Goal: Complete application form

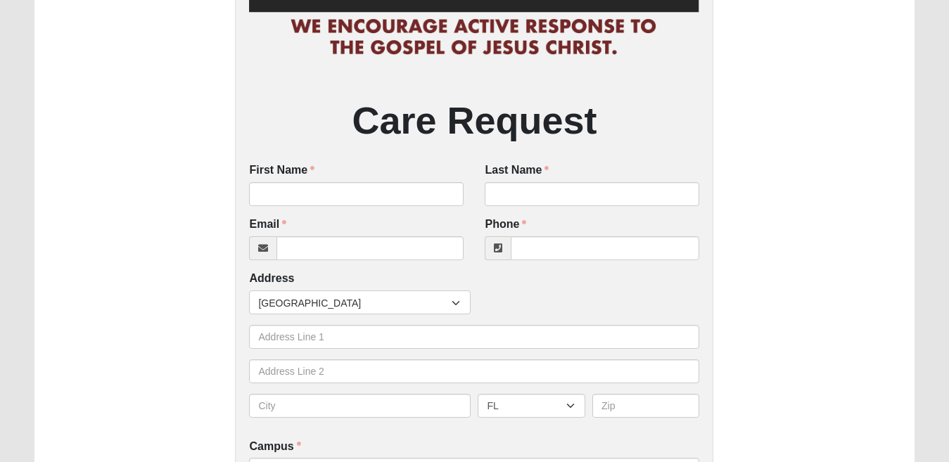
scroll to position [163, 0]
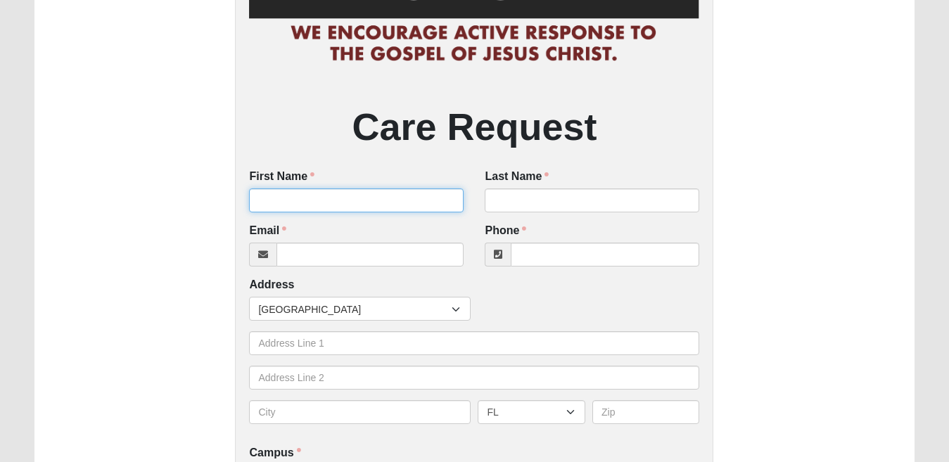
click at [365, 206] on input "First Name" at bounding box center [356, 201] width 215 height 24
type input "a"
type input "[PERSON_NAME]"
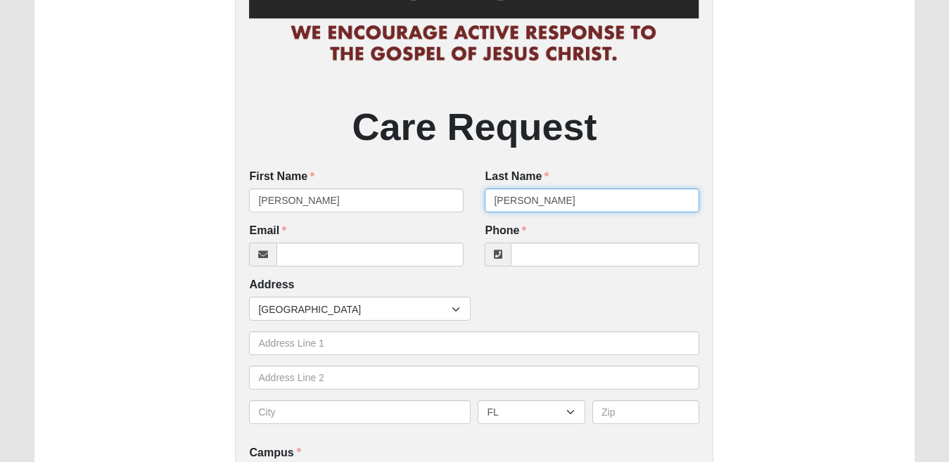
type input "[PERSON_NAME]"
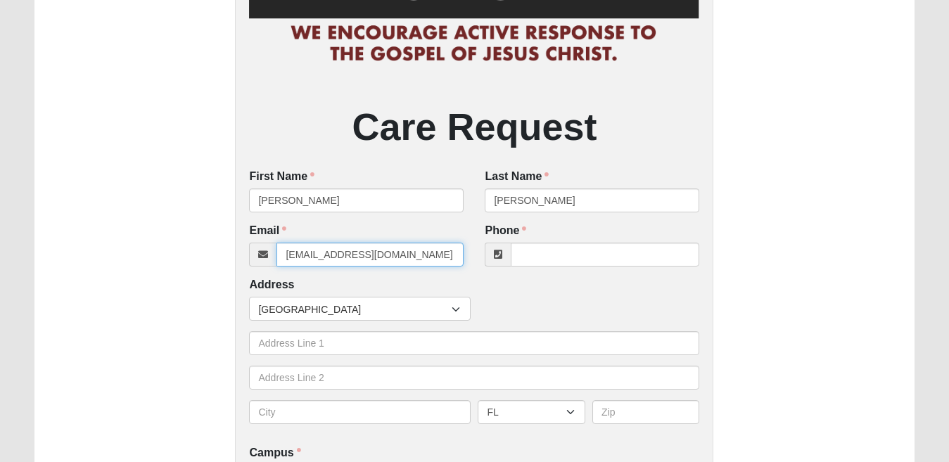
type input "[EMAIL_ADDRESS][DOMAIN_NAME]"
type input "[PHONE_NUMBER]"
click at [334, 255] on input "[EMAIL_ADDRESS][DOMAIN_NAME]" at bounding box center [370, 255] width 187 height 24
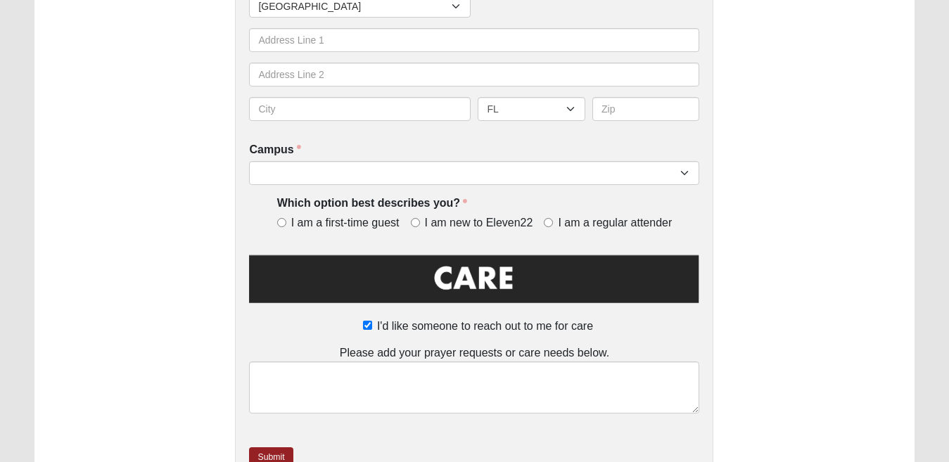
scroll to position [486, 0]
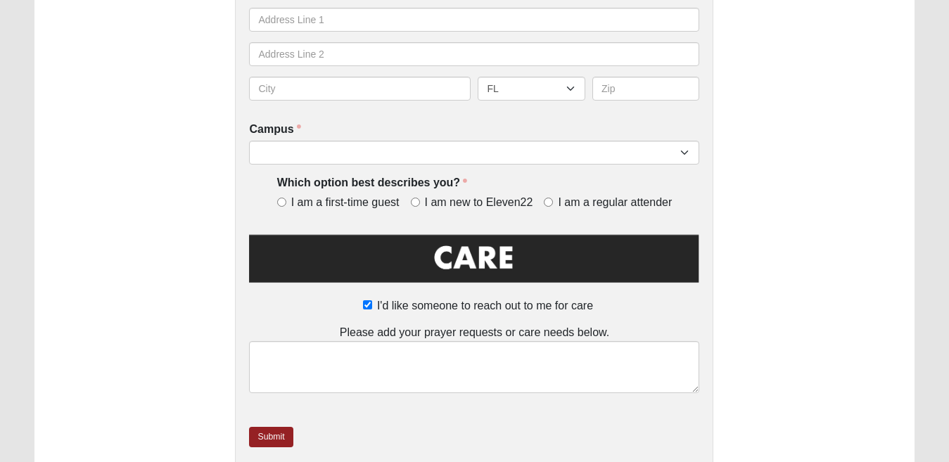
type input "[EMAIL_ADDRESS][DOMAIN_NAME]"
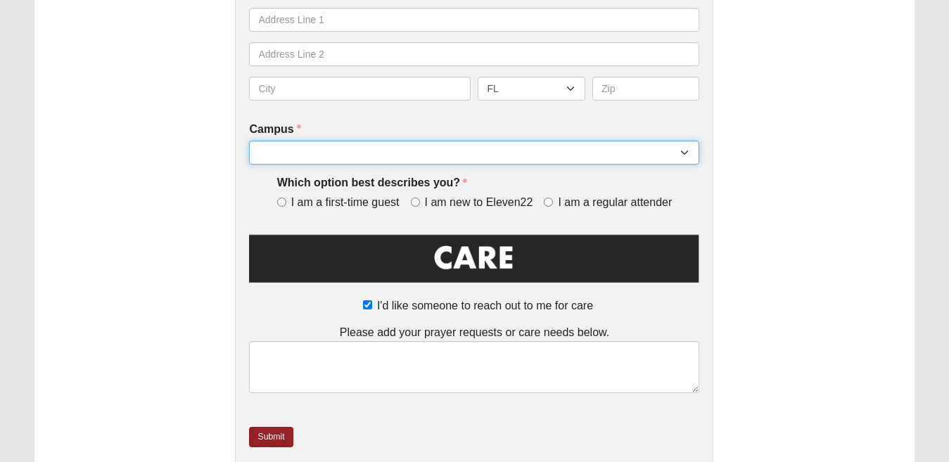
click at [379, 146] on select "Arlington Baymeadows Eleven22 Online [PERSON_NAME][GEOGRAPHIC_DATA] Jesup [GEOG…" at bounding box center [474, 153] width 450 height 24
select select "5"
click at [249, 142] on select "Arlington Baymeadows Eleven22 Online [PERSON_NAME][GEOGRAPHIC_DATA] Jesup [GEOG…" at bounding box center [474, 153] width 450 height 24
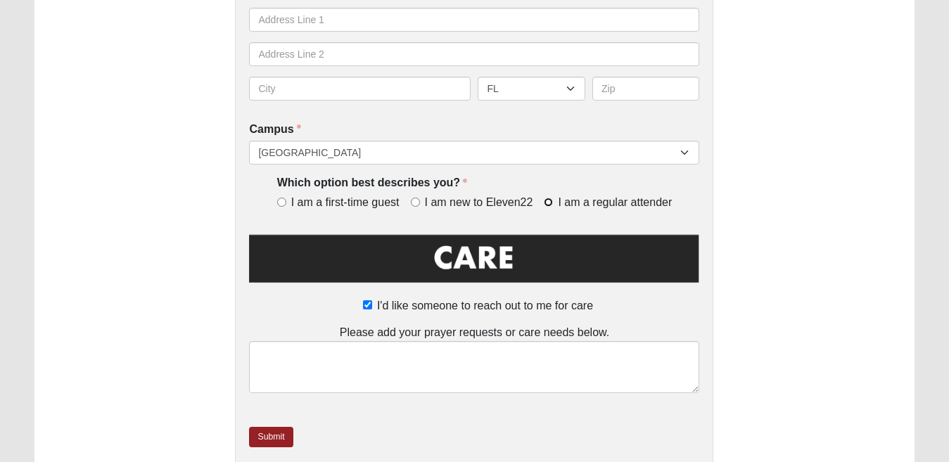
click at [547, 204] on input "I am a regular attender" at bounding box center [548, 202] width 9 height 9
radio input "true"
click at [364, 305] on input "I'd like someone to reach out to me for care" at bounding box center [367, 304] width 9 height 9
checkbox input "false"
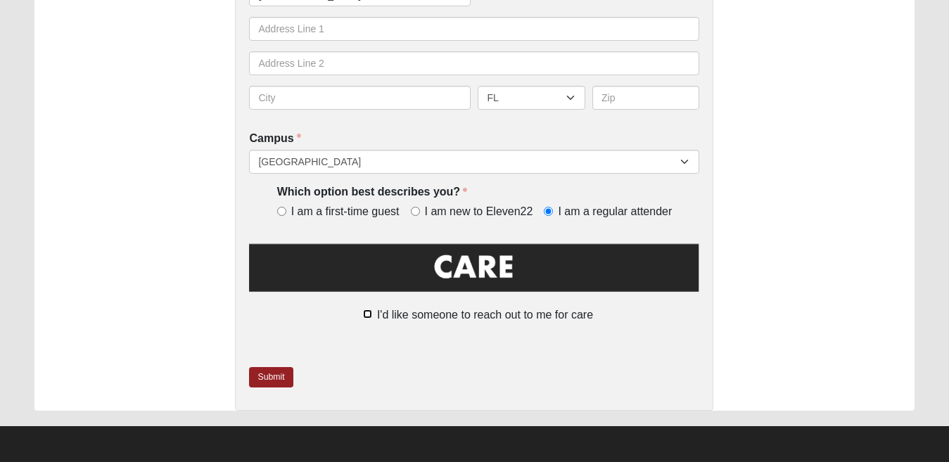
click at [370, 313] on input "I'd like someone to reach out to me for care" at bounding box center [367, 314] width 9 height 9
checkbox input "true"
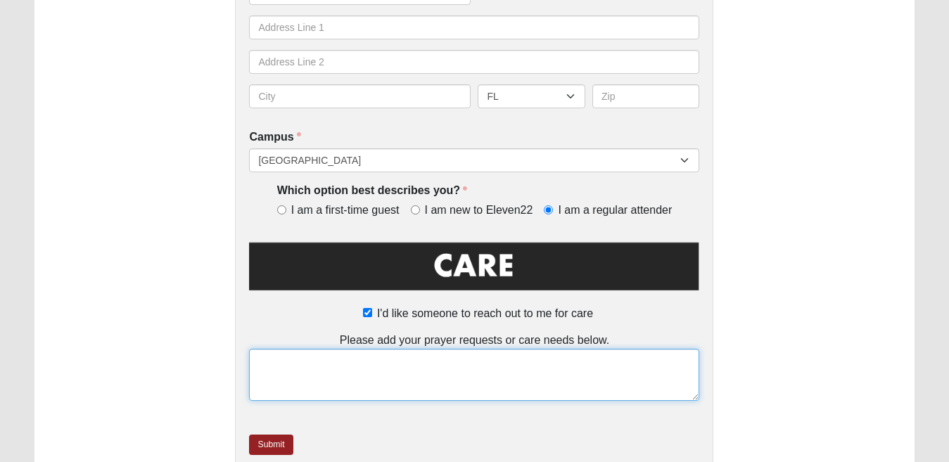
click at [434, 374] on textarea at bounding box center [474, 375] width 450 height 52
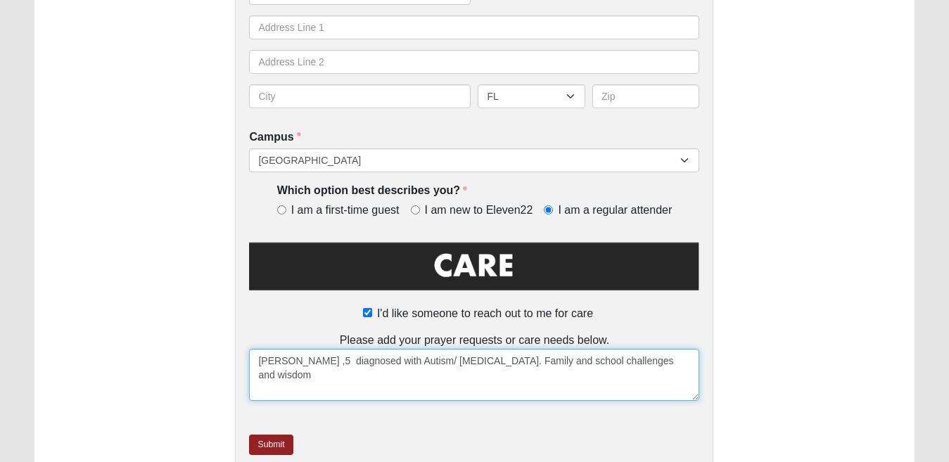
click at [258, 361] on textarea "[PERSON_NAME] ,5 diagnosed with Autism/ [MEDICAL_DATA]. Family and school chall…" at bounding box center [474, 375] width 450 height 52
type textarea "[PERSON_NAME] ,5 diagnosed with Autism/ [MEDICAL_DATA]. Family and school chall…"
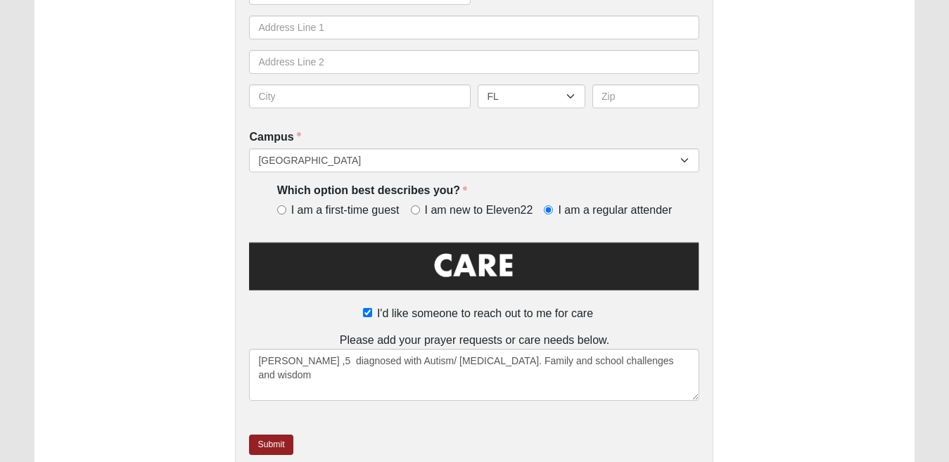
click at [457, 267] on img at bounding box center [474, 270] width 450 height 63
click at [285, 448] on link "Submit" at bounding box center [271, 445] width 44 height 20
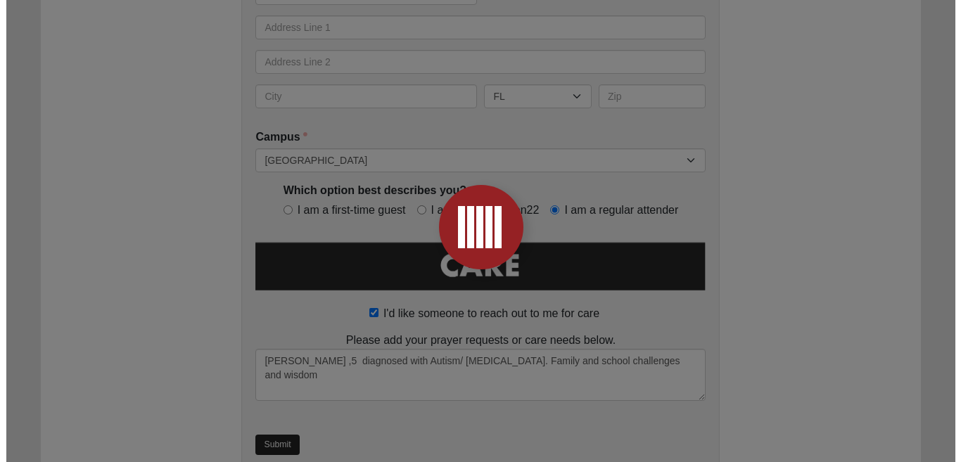
scroll to position [0, 0]
